Goal: Task Accomplishment & Management: Use online tool/utility

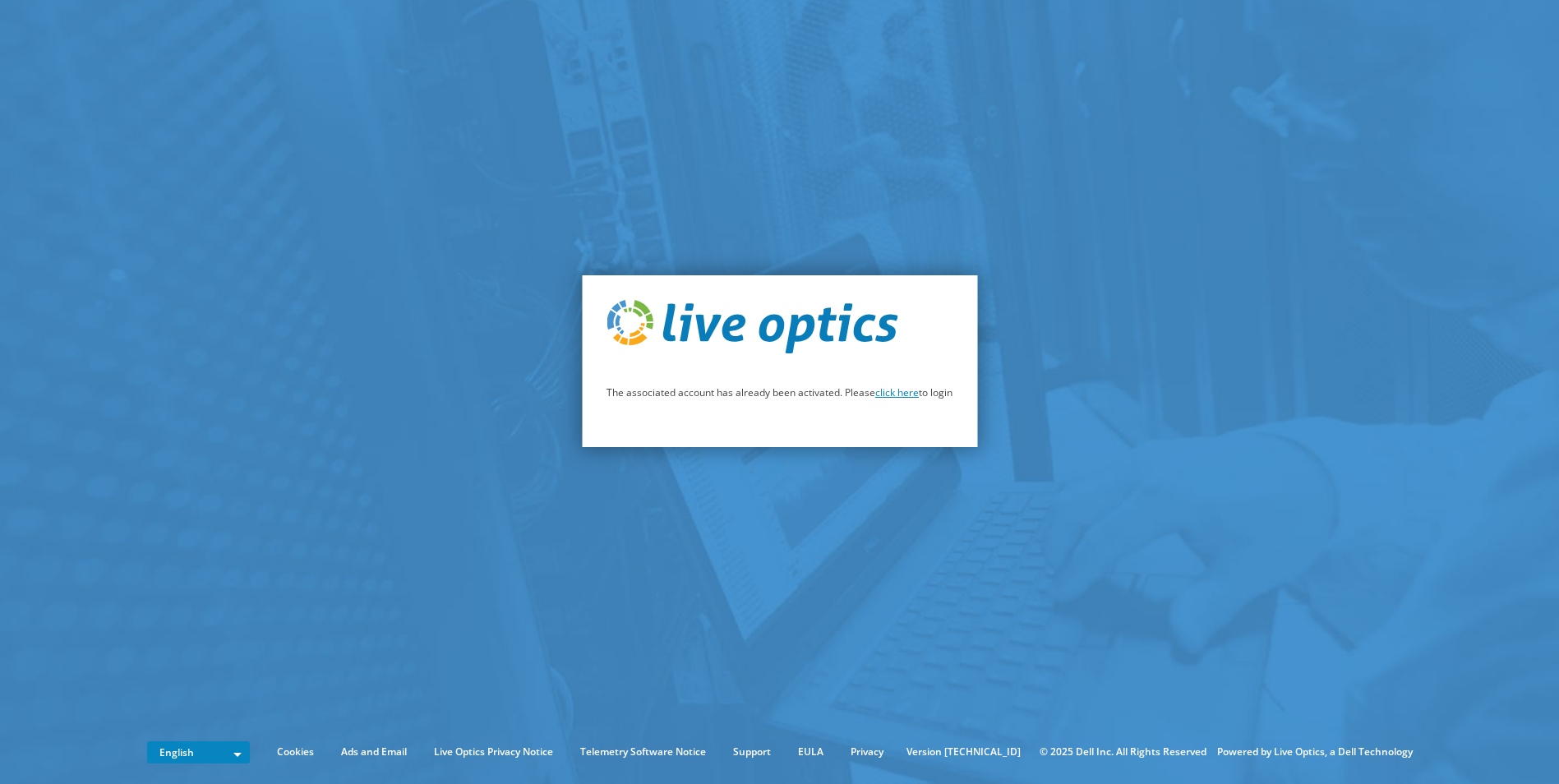
click at [905, 398] on link "click here" at bounding box center [898, 392] width 44 height 14
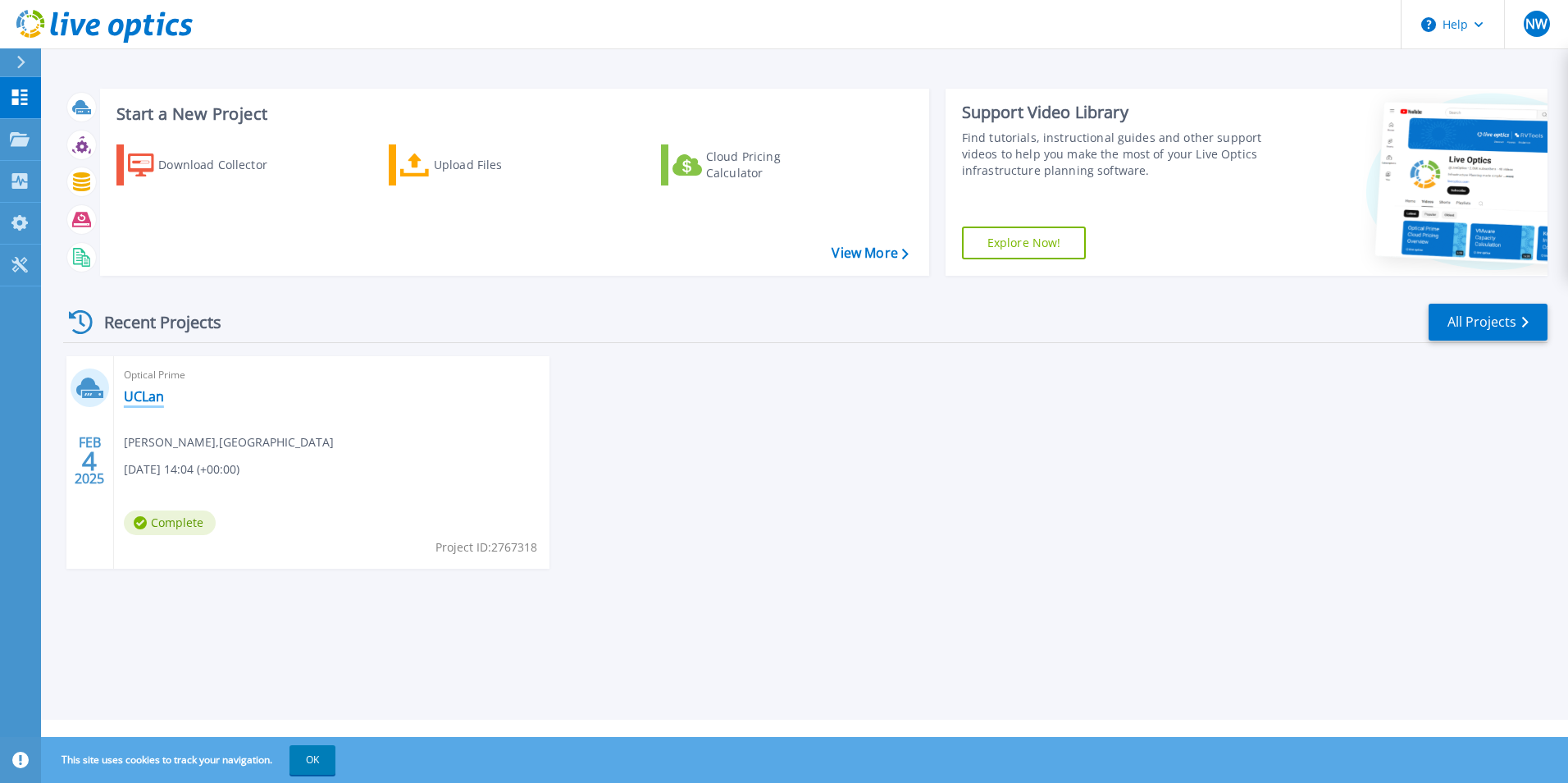
click at [141, 395] on link "UCLan" at bounding box center [144, 396] width 40 height 17
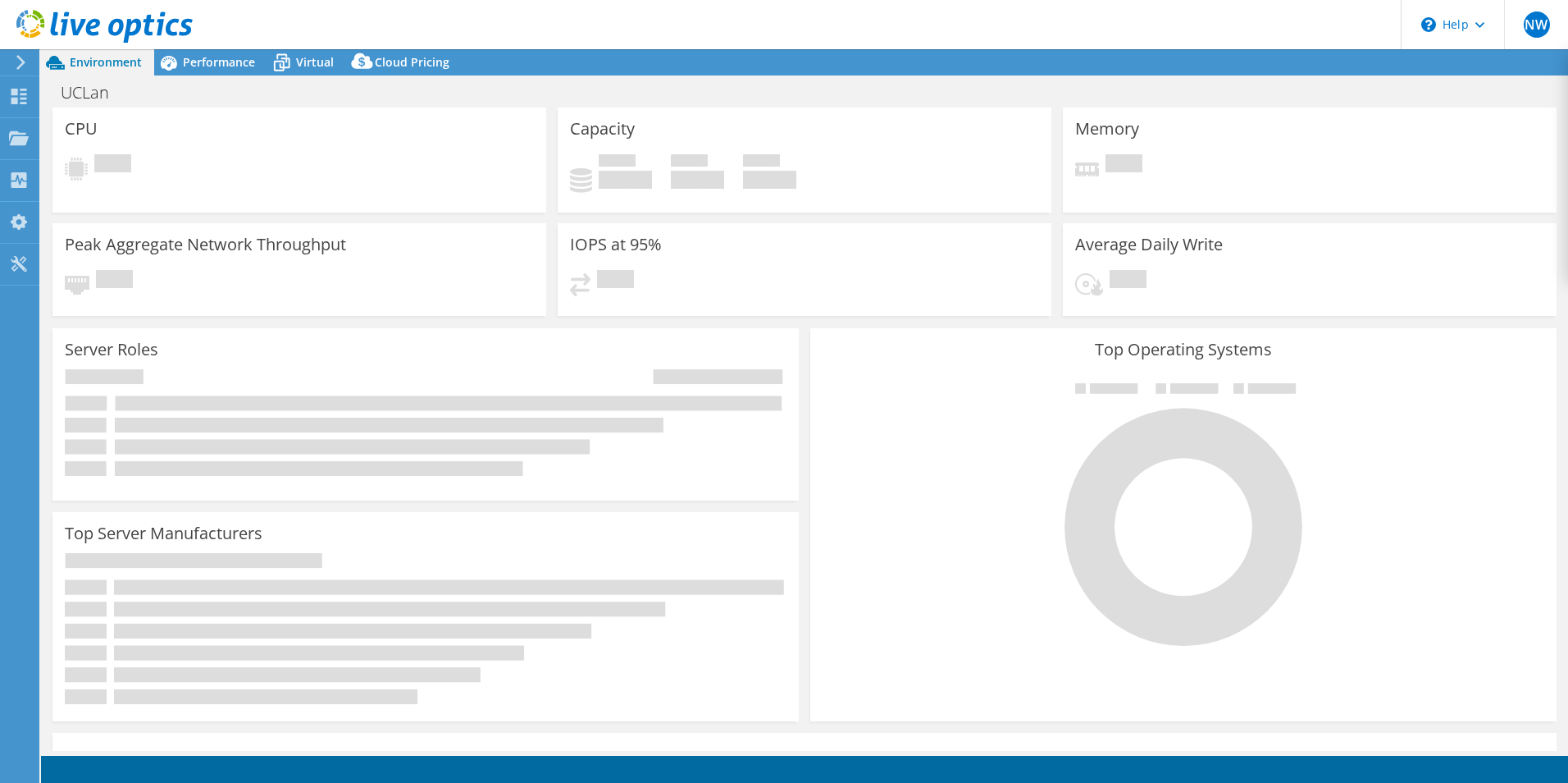
select select "EULondon"
select select "GBP"
